Goal: Transaction & Acquisition: Obtain resource

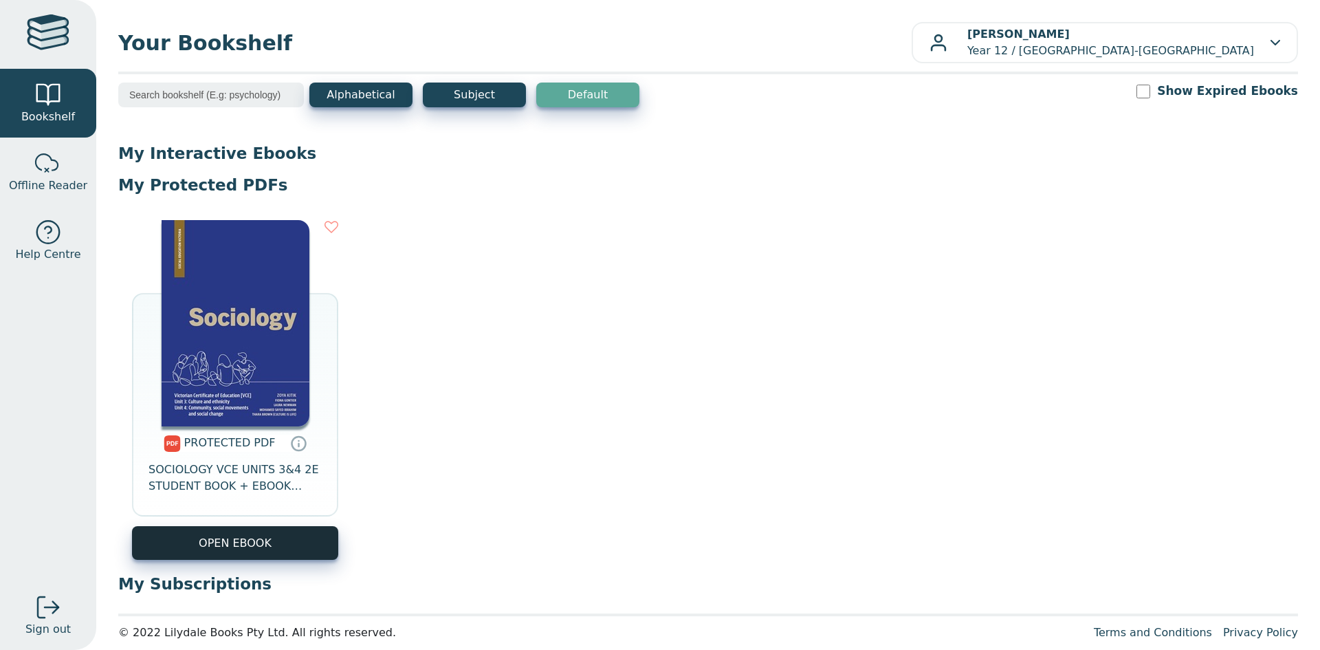
click at [287, 545] on link "OPEN EBOOK" at bounding box center [235, 543] width 206 height 34
click at [298, 290] on img at bounding box center [236, 323] width 148 height 206
click at [284, 560] on div "PROTECTED PDF SOCIOLOGY VCE UNITS 3&4 2E STUDENT BOOK + EBOOK (BUNDLE) OPEN EBO…" at bounding box center [708, 389] width 1180 height 367
click at [299, 390] on img at bounding box center [236, 323] width 148 height 206
click at [72, 171] on link "Offline Reader" at bounding box center [48, 172] width 96 height 69
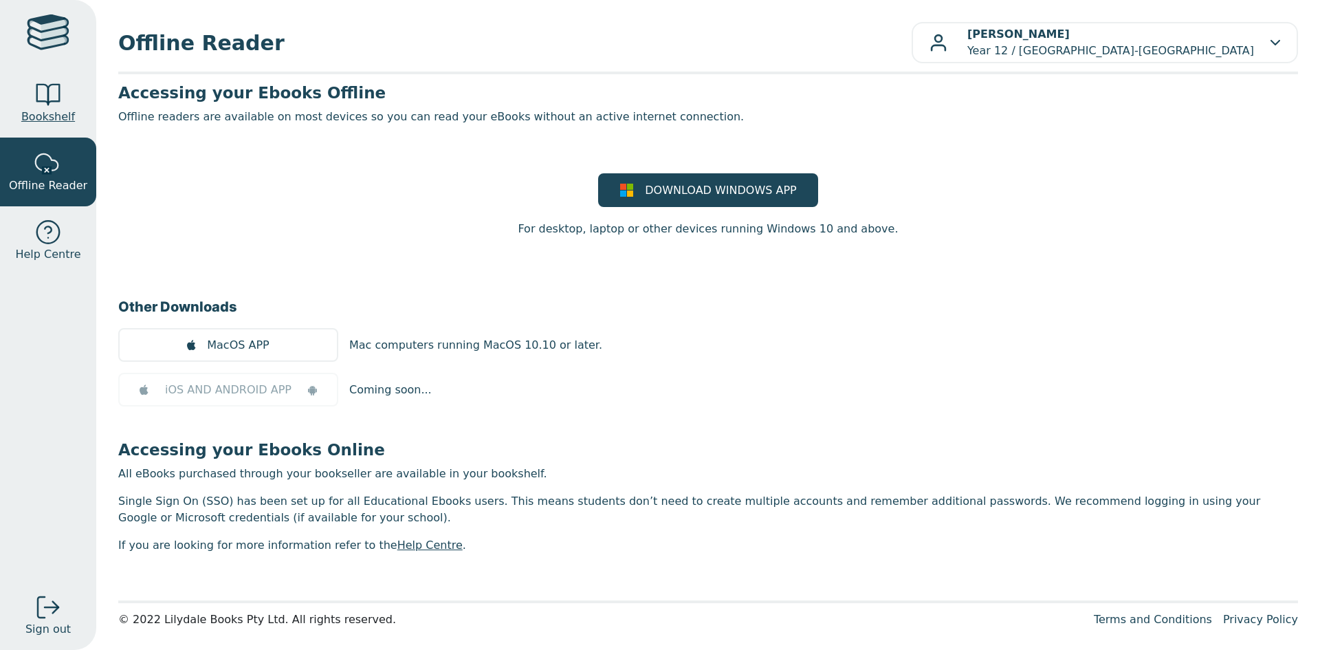
click at [42, 109] on span "Bookshelf" at bounding box center [48, 117] width 54 height 17
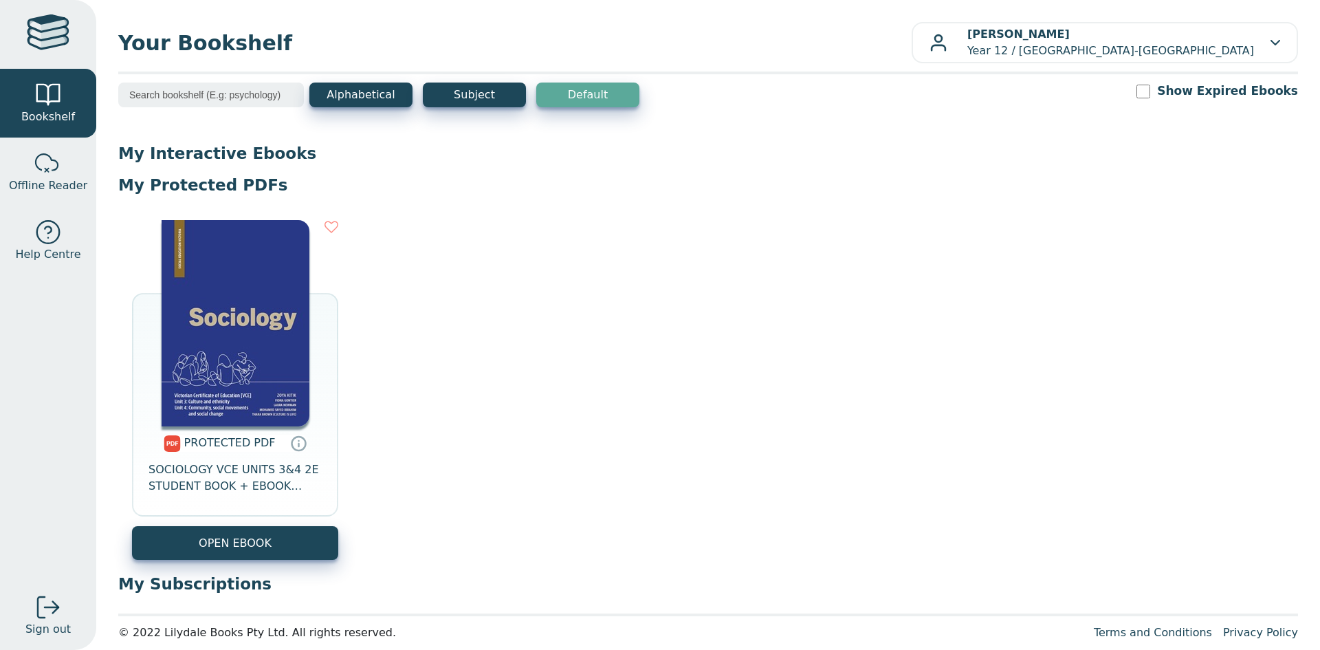
drag, startPoint x: 195, startPoint y: 420, endPoint x: 505, endPoint y: 489, distance: 317.7
click at [503, 492] on div "PROTECTED PDF SOCIOLOGY VCE UNITS 3&4 2E STUDENT BOOK + EBOOK (BUNDLE) OPEN EBO…" at bounding box center [708, 389] width 1180 height 367
drag, startPoint x: 770, startPoint y: 3, endPoint x: 698, endPoint y: 202, distance: 211.9
click at [687, 214] on div "PROTECTED PDF SOCIOLOGY VCE UNITS 3&4 2E STUDENT BOOK + EBOOK (BUNDLE) OPEN EBO…" at bounding box center [708, 389] width 1180 height 367
click at [328, 536] on link "OPEN EBOOK" at bounding box center [235, 543] width 206 height 34
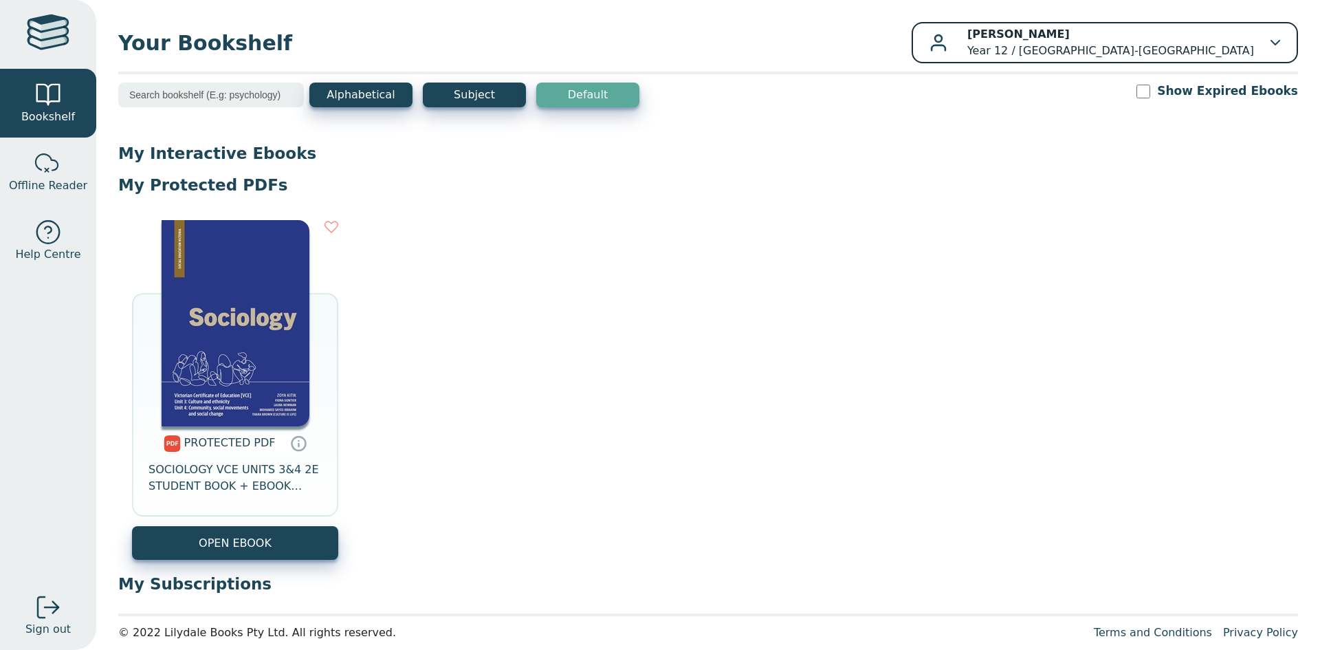
click at [1102, 22] on button "Ivory Tesfay Year 12 / Sunshine College-North Sunshine Campus" at bounding box center [1105, 42] width 386 height 41
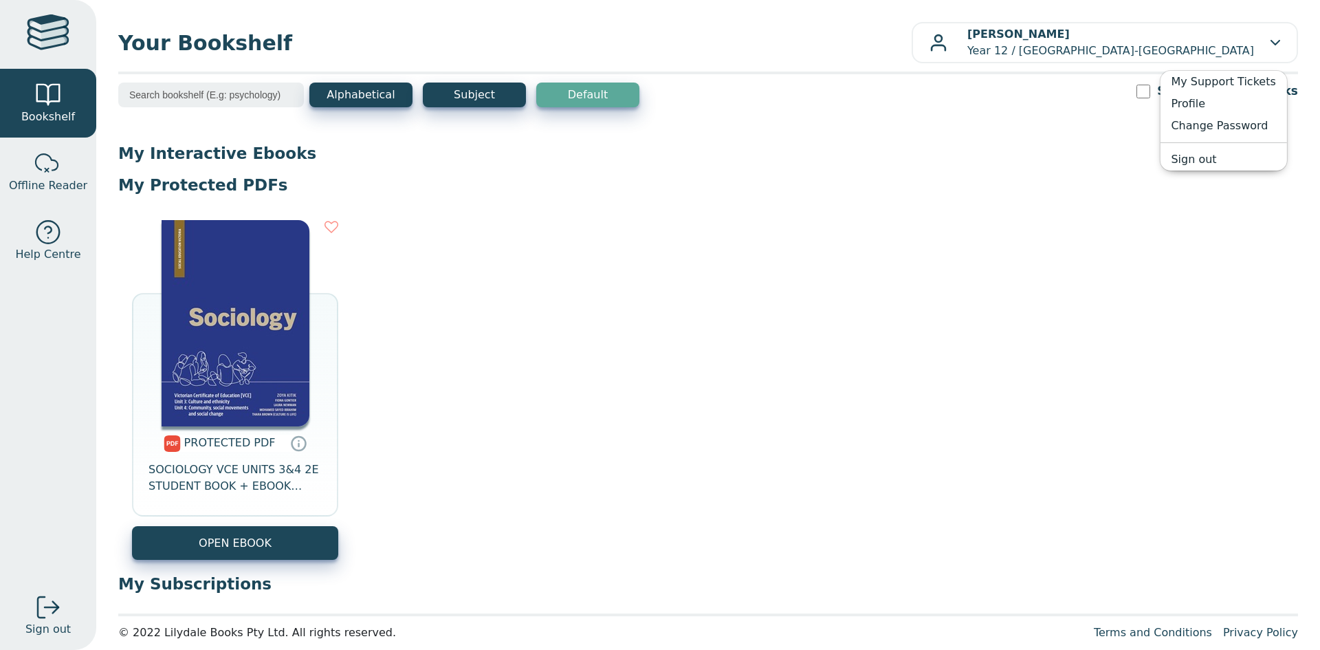
click at [979, 134] on main1 "Alphabetical Subject Default Show Expired Ebooks My Interactive Ebooks My Prote…" at bounding box center [708, 344] width 1180 height 523
click at [291, 413] on img at bounding box center [236, 323] width 148 height 206
